Goal: Use online tool/utility: Utilize a website feature to perform a specific function

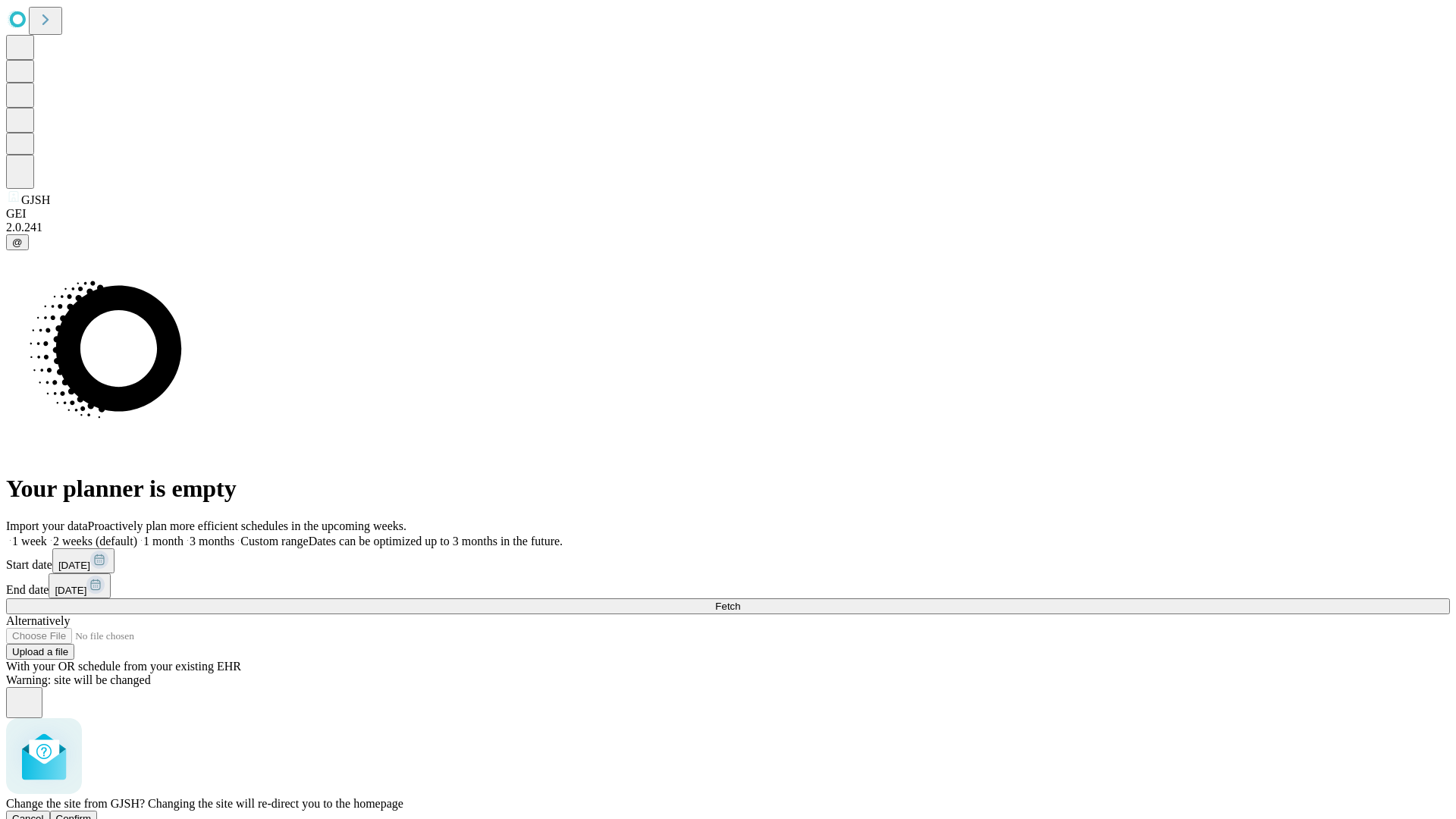
click at [92, 813] on span "Confirm" at bounding box center [74, 819] width 35 height 11
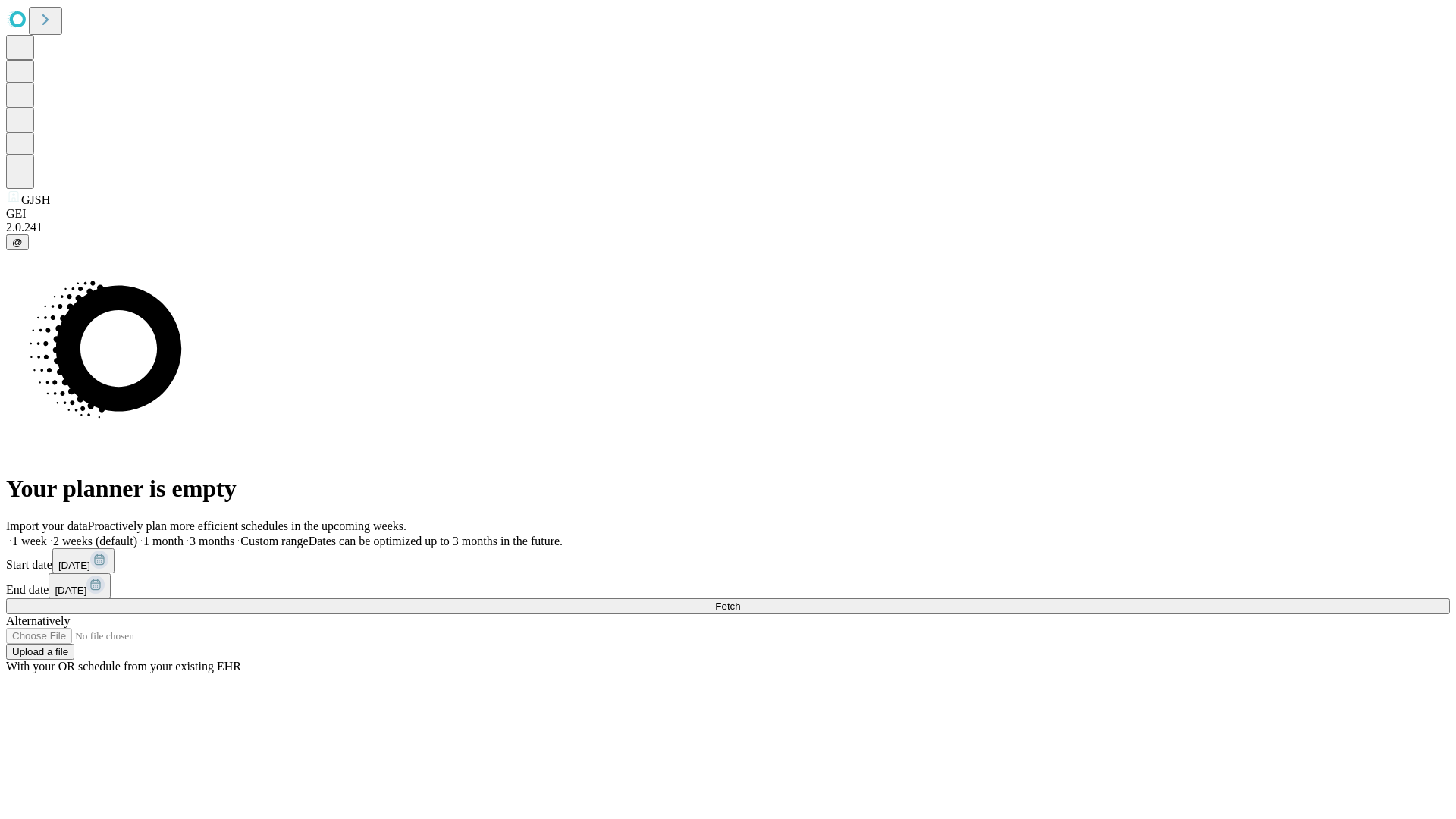
click at [47, 535] on label "1 week" at bounding box center [26, 542] width 41 height 13
click at [741, 600] on span "Fetch" at bounding box center [728, 606] width 25 height 11
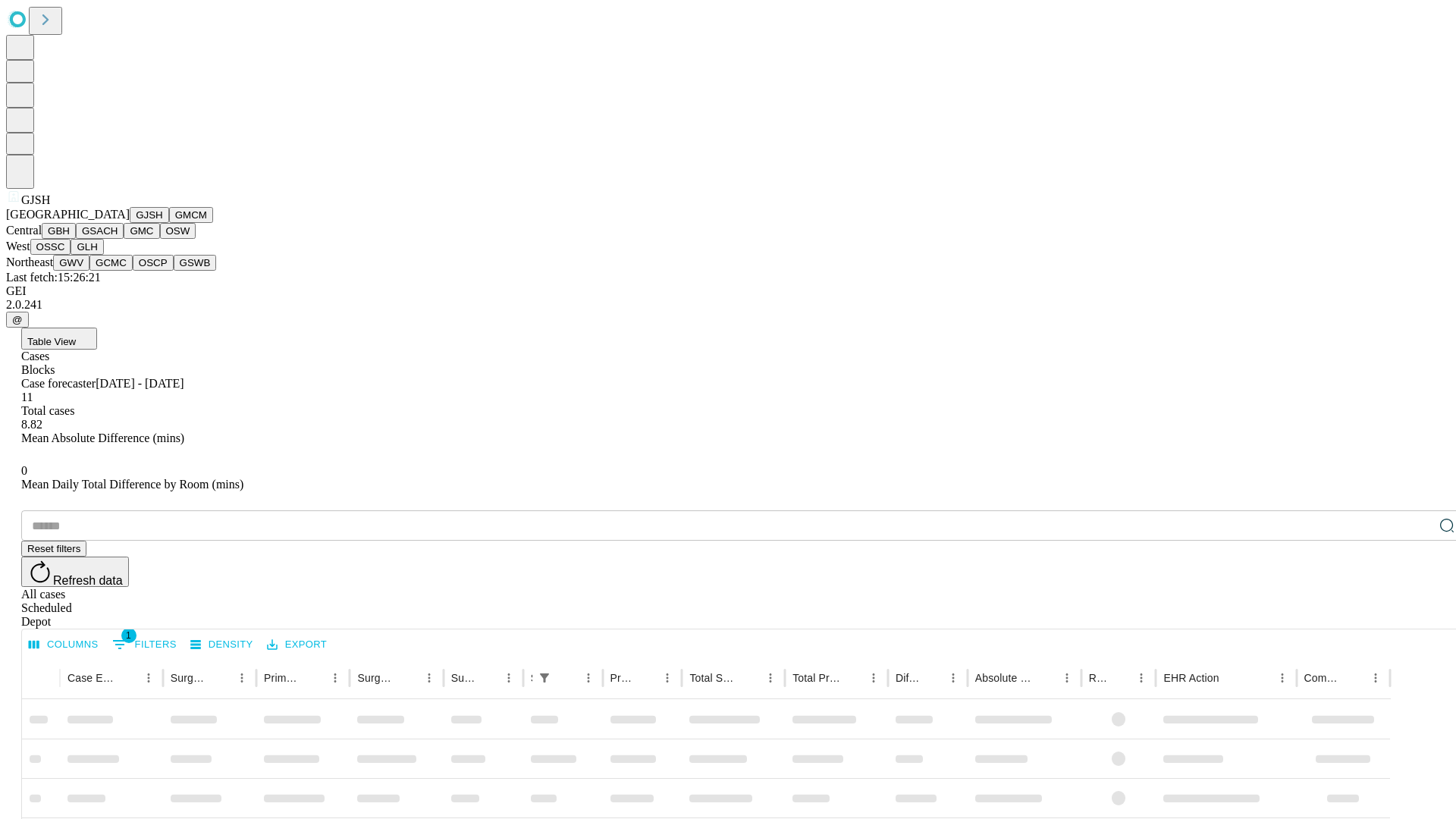
click at [169, 223] on button "GMCM" at bounding box center [191, 215] width 44 height 16
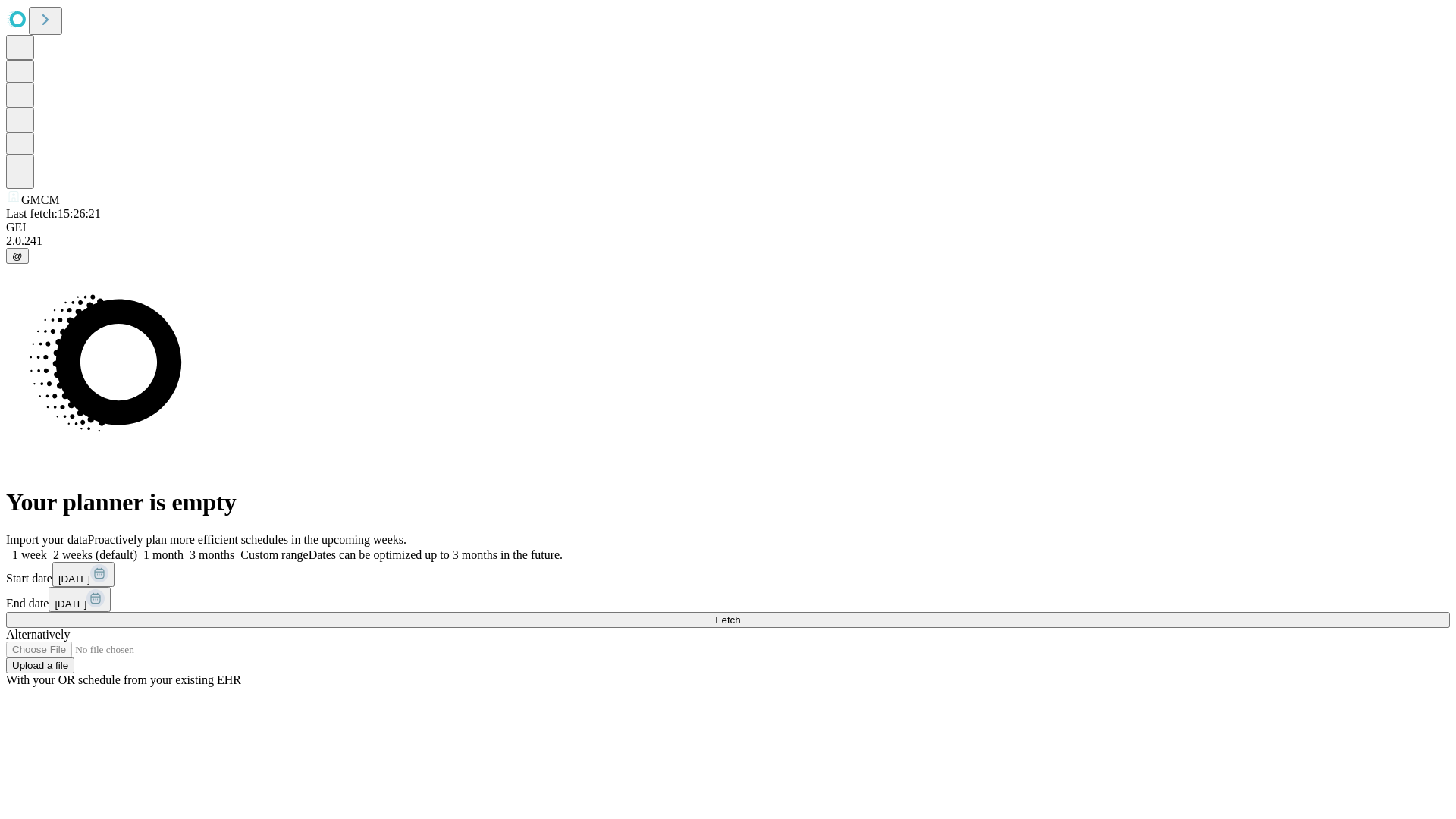
click at [47, 548] on label "1 week" at bounding box center [26, 555] width 41 height 13
click at [741, 614] on span "Fetch" at bounding box center [728, 620] width 25 height 11
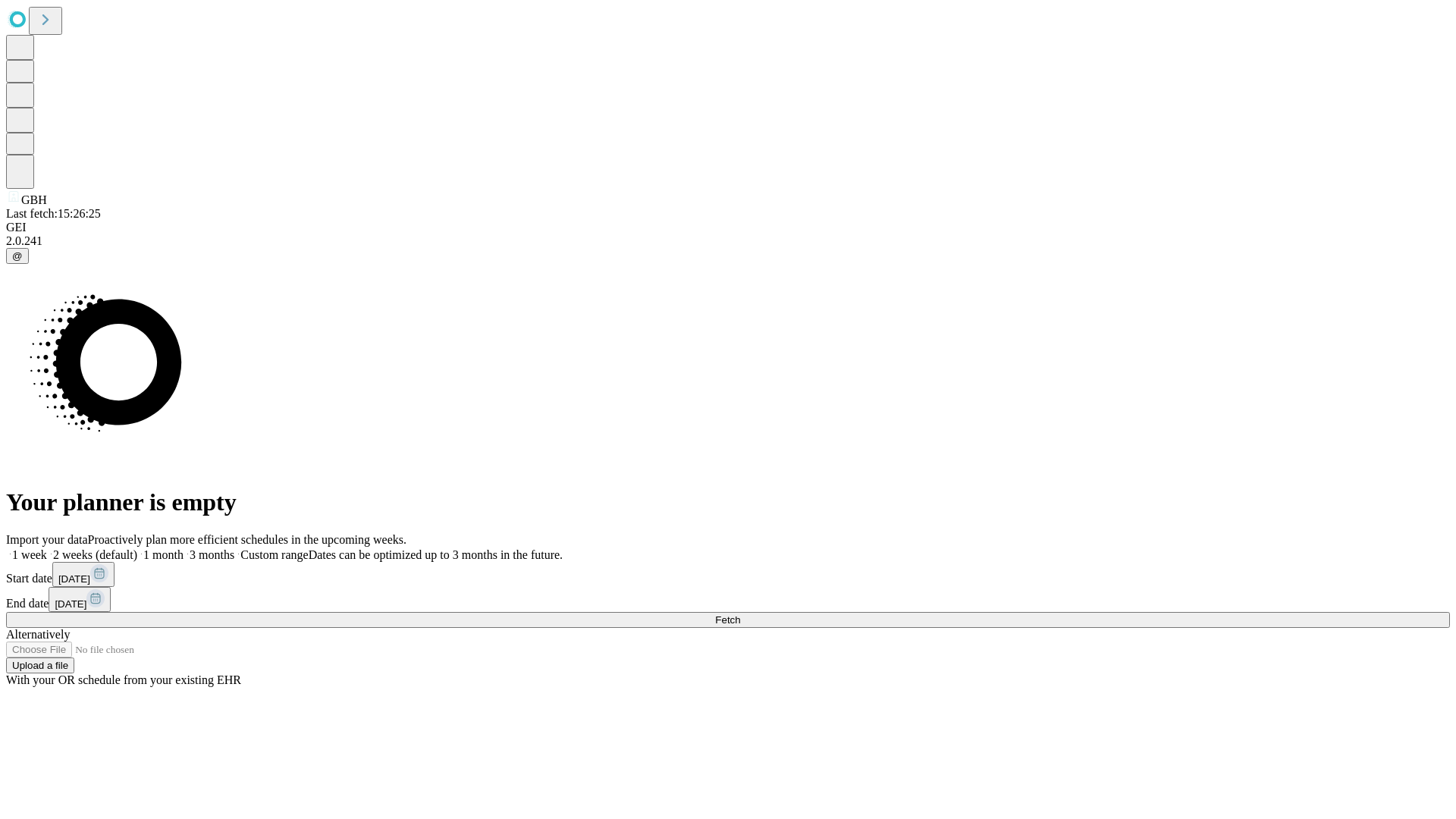
click at [47, 548] on label "1 week" at bounding box center [26, 555] width 41 height 13
click at [741, 614] on span "Fetch" at bounding box center [728, 620] width 25 height 11
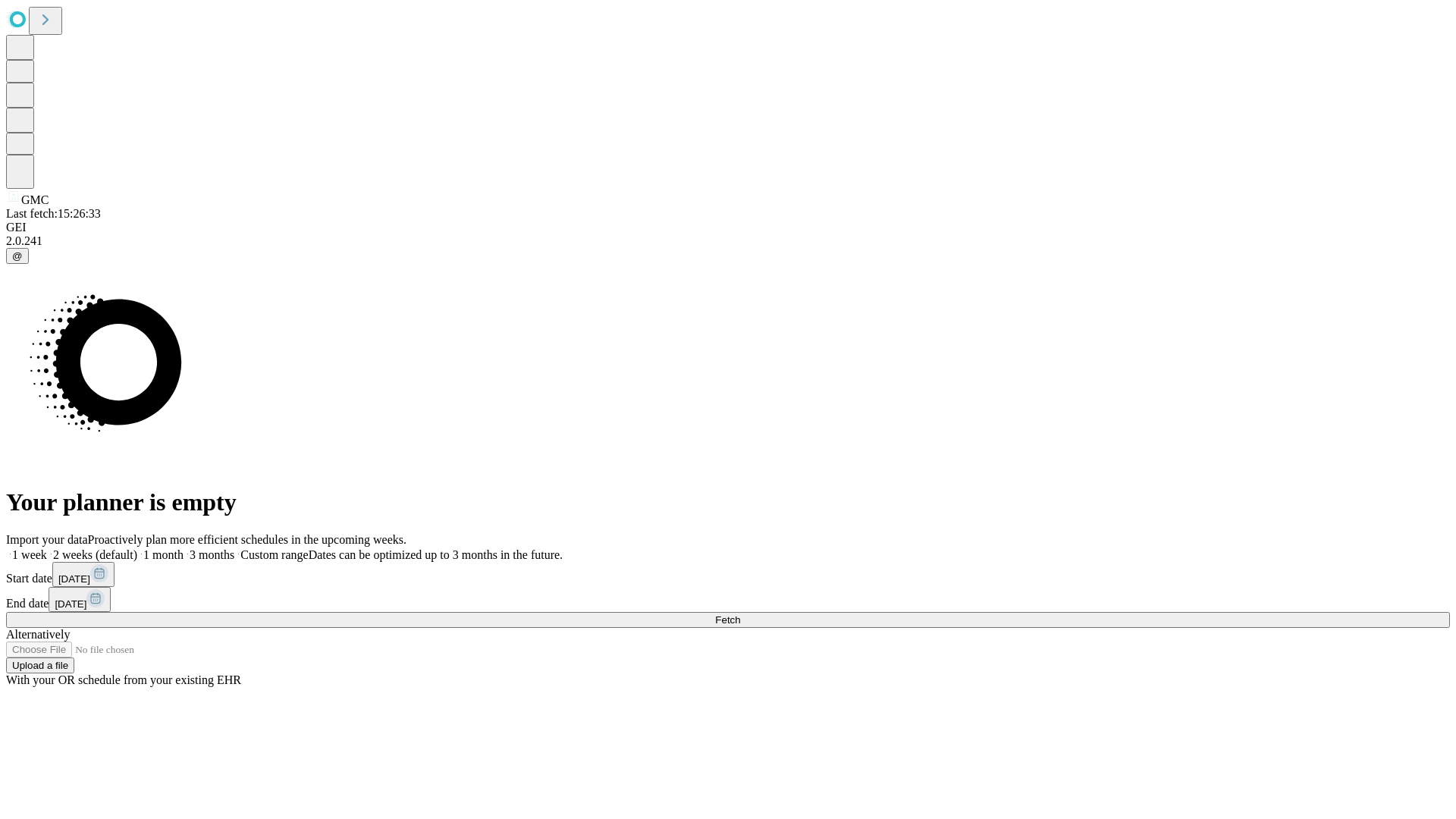
click at [741, 614] on span "Fetch" at bounding box center [728, 620] width 25 height 11
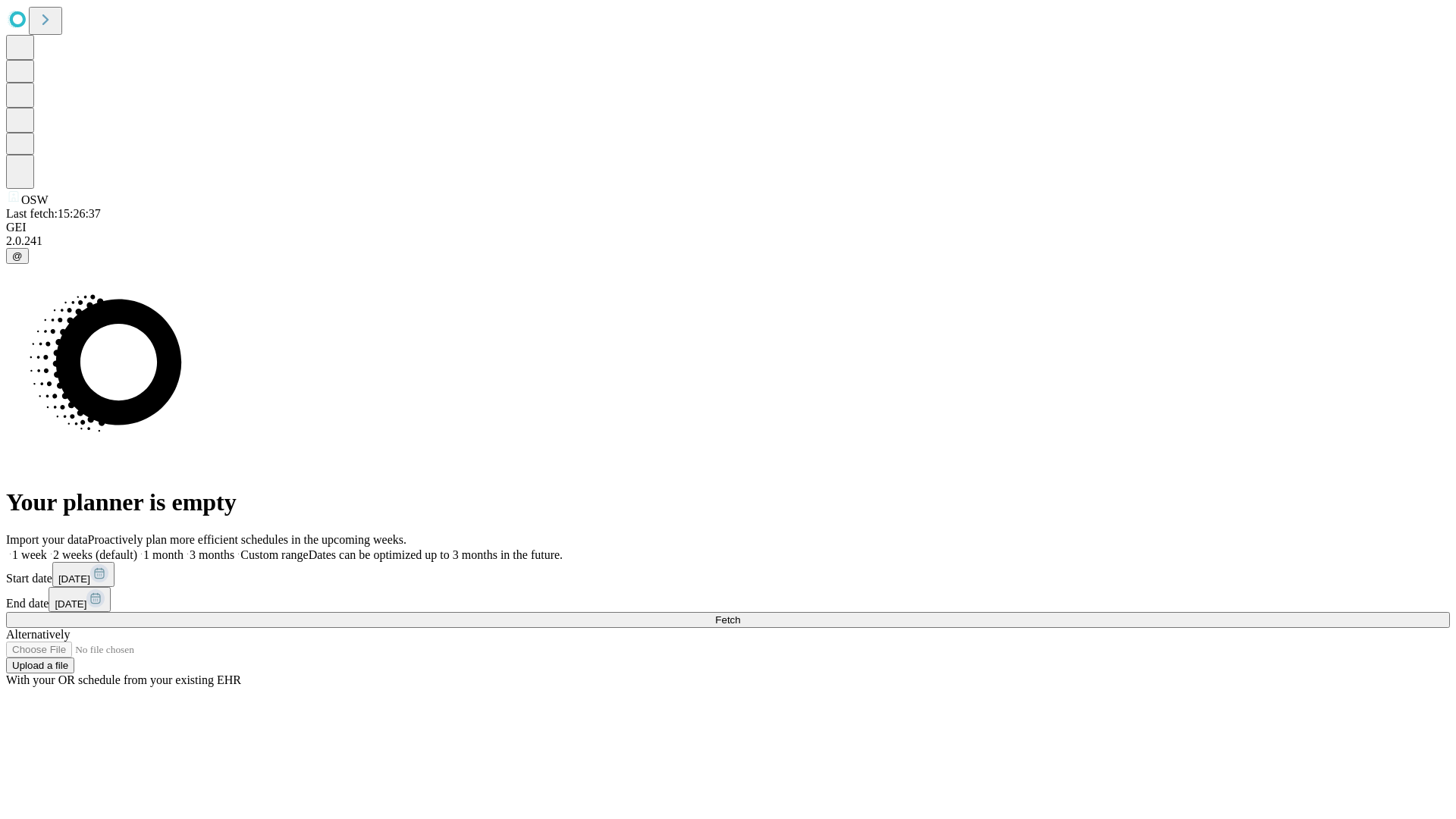
click at [47, 548] on label "1 week" at bounding box center [26, 555] width 41 height 13
click at [741, 614] on span "Fetch" at bounding box center [728, 620] width 25 height 11
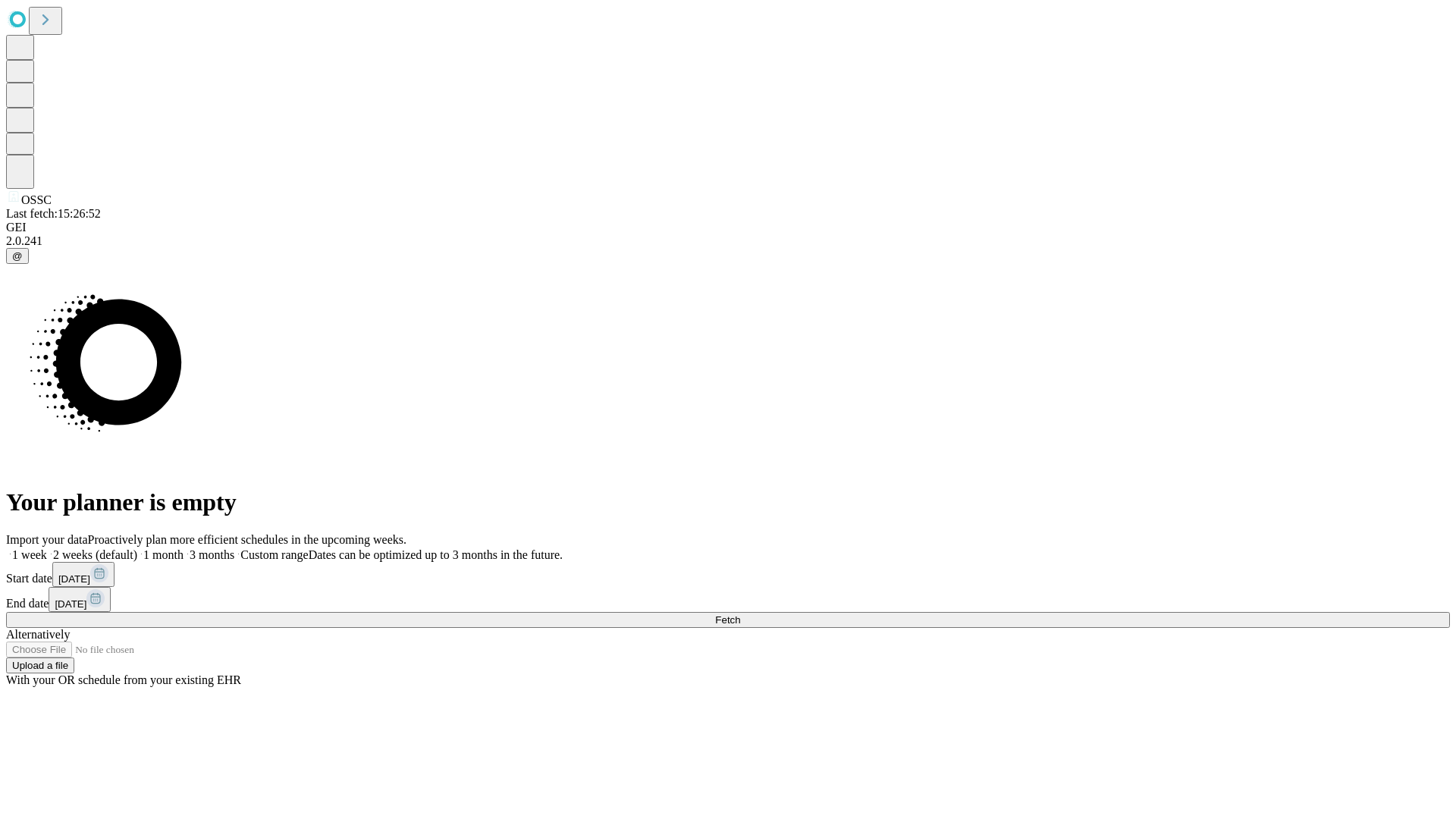
click at [47, 548] on label "1 week" at bounding box center [26, 555] width 41 height 13
click at [741, 614] on span "Fetch" at bounding box center [728, 620] width 25 height 11
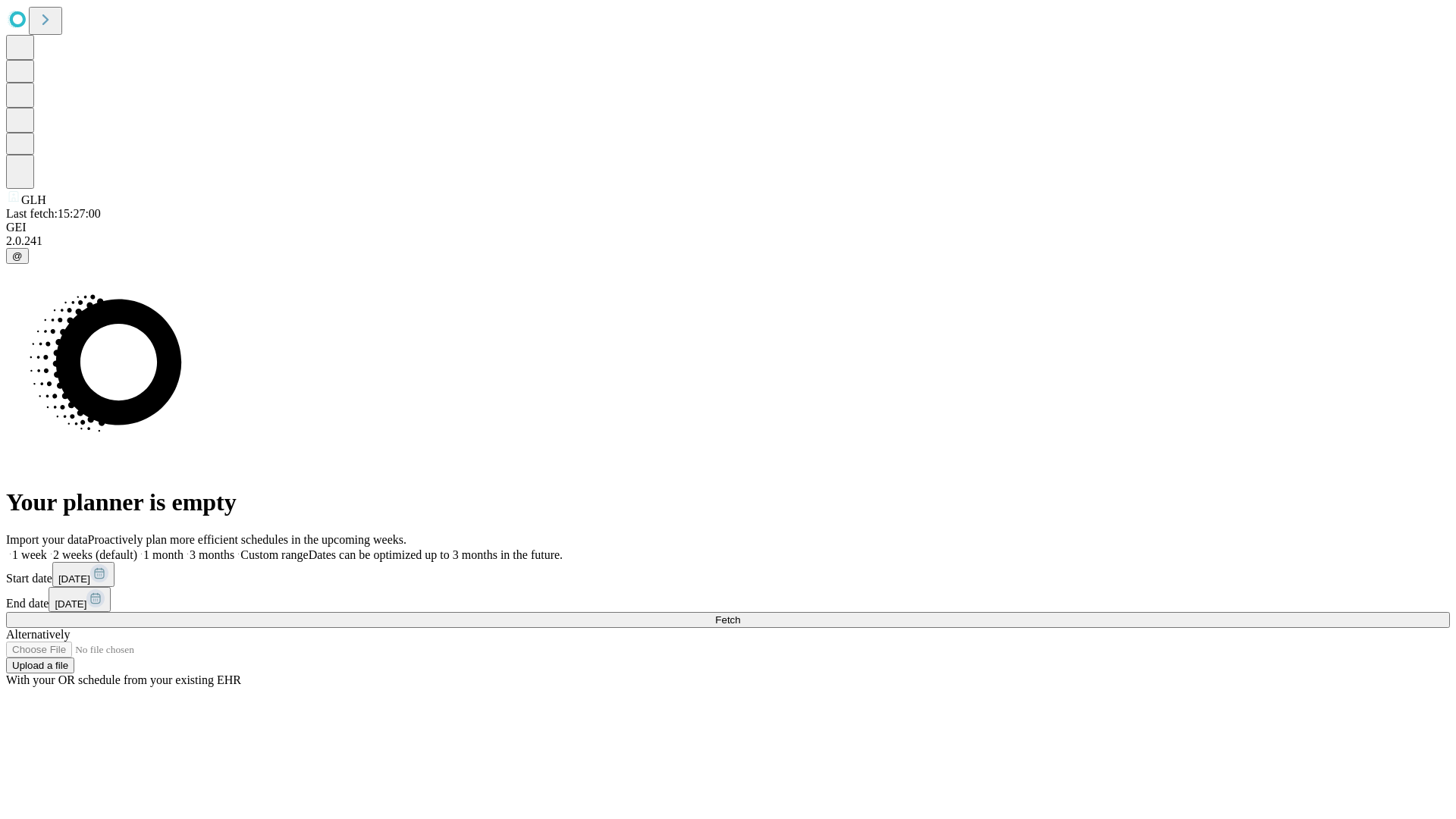
click at [47, 548] on label "1 week" at bounding box center [26, 555] width 41 height 13
click at [741, 614] on span "Fetch" at bounding box center [728, 620] width 25 height 11
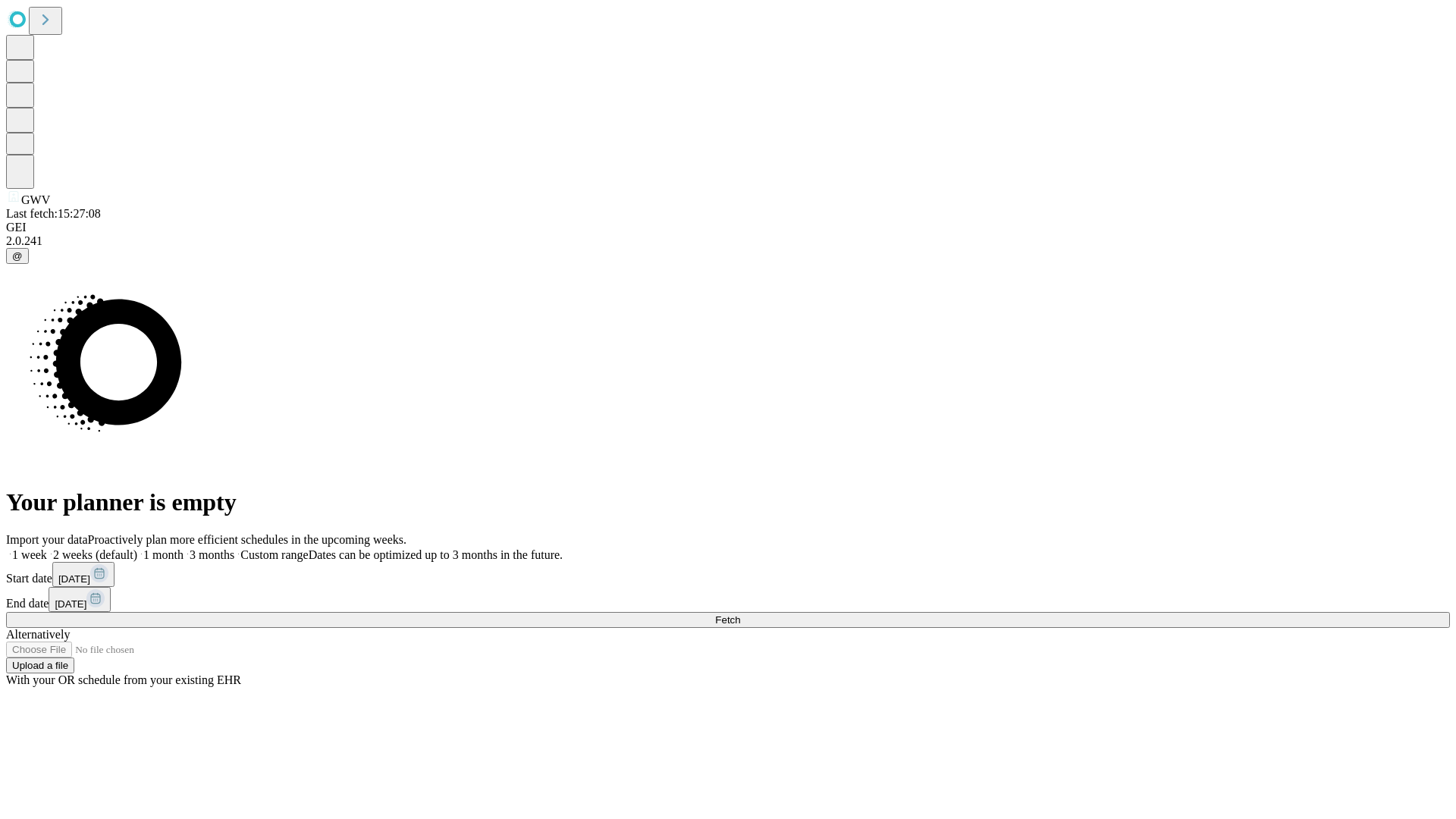
click at [47, 548] on label "1 week" at bounding box center [26, 555] width 41 height 13
click at [741, 614] on span "Fetch" at bounding box center [728, 620] width 25 height 11
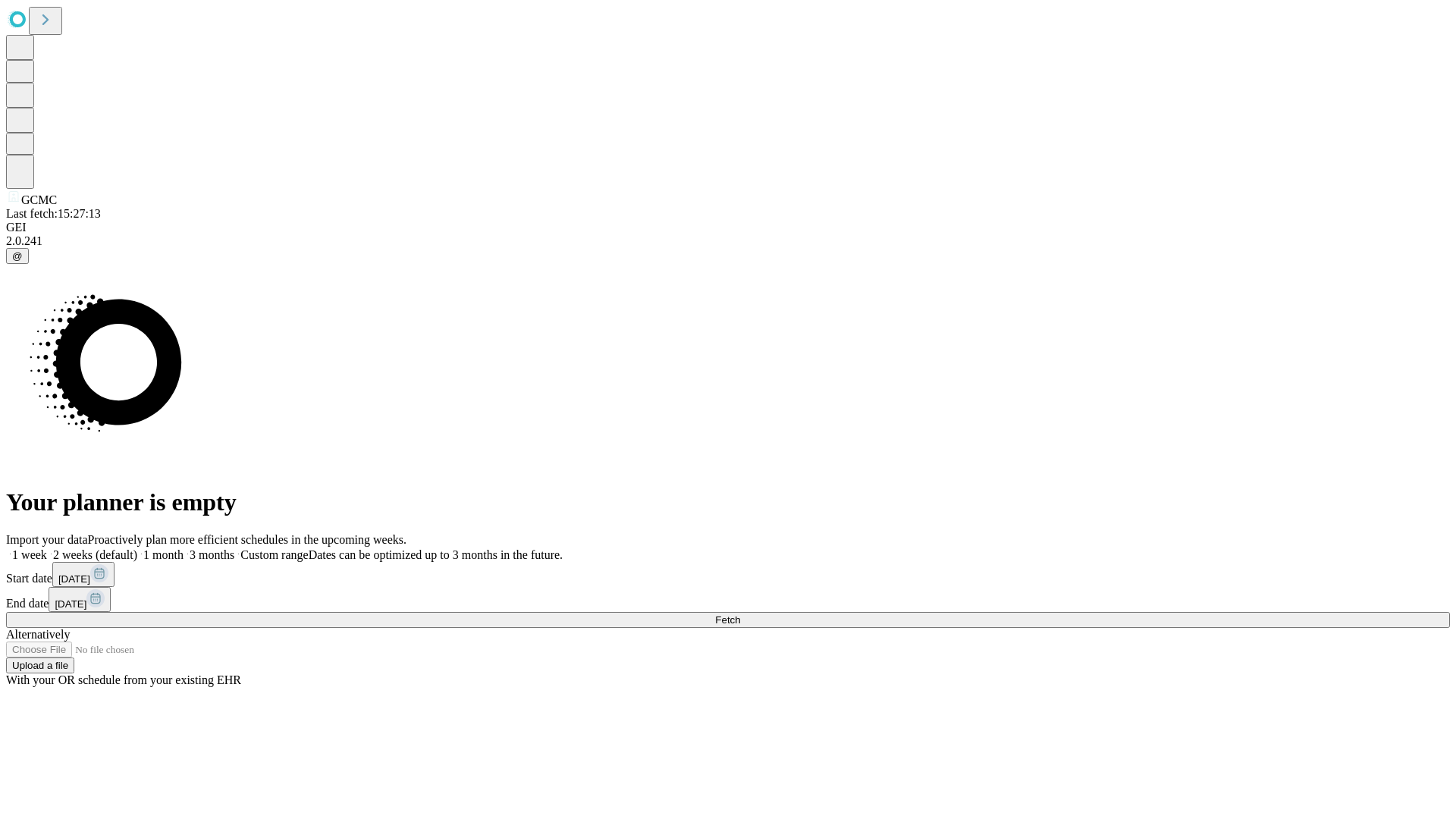
click at [47, 548] on label "1 week" at bounding box center [26, 555] width 41 height 13
click at [741, 614] on span "Fetch" at bounding box center [728, 620] width 25 height 11
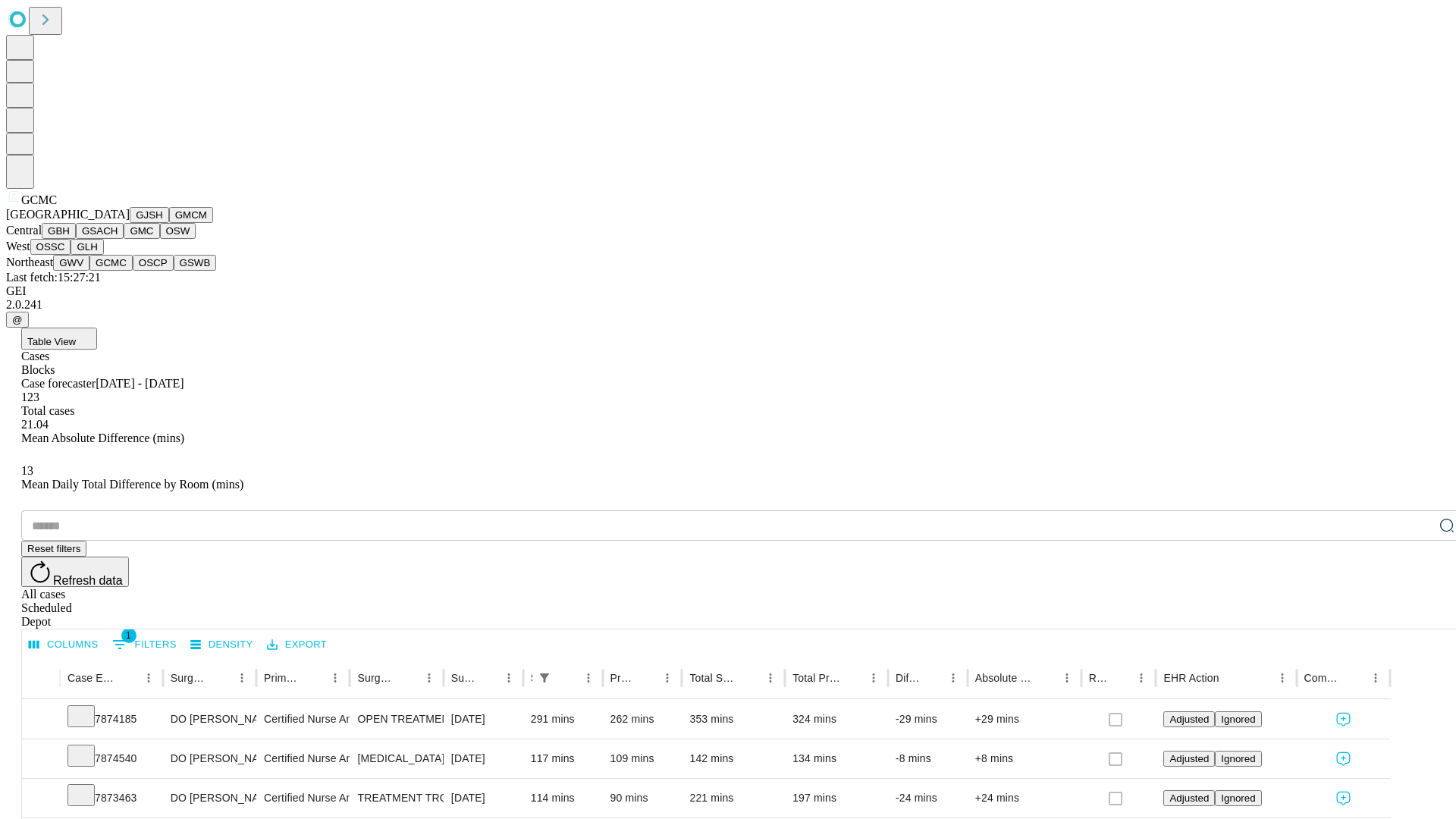
click at [133, 271] on button "OSCP" at bounding box center [153, 262] width 41 height 16
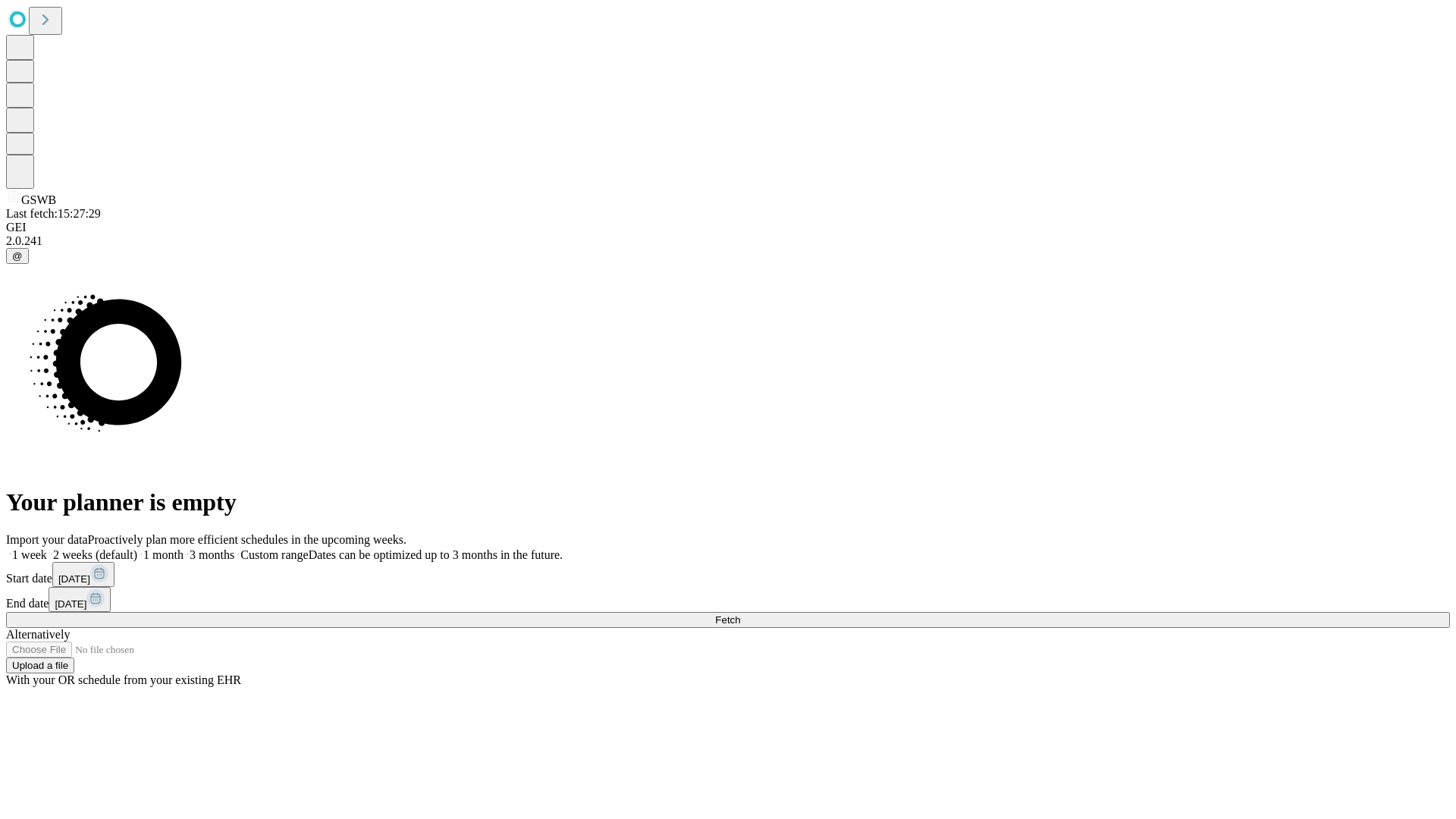
click at [47, 548] on label "1 week" at bounding box center [26, 555] width 41 height 13
click at [741, 614] on span "Fetch" at bounding box center [728, 620] width 25 height 11
